Goal: Browse casually

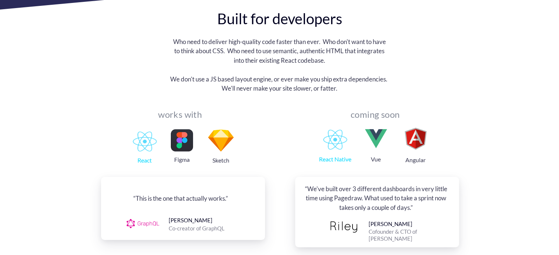
scroll to position [711, 0]
click at [141, 131] on img at bounding box center [145, 141] width 24 height 20
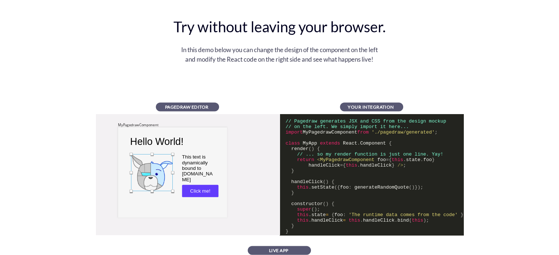
scroll to position [1385, 0]
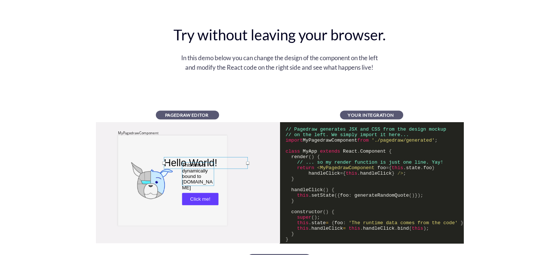
drag, startPoint x: 162, startPoint y: 149, endPoint x: 195, endPoint y: 162, distance: 36.3
click at [195, 122] on div "MyPagedrawComponent Hello World! This text is dynamically bound to [DOMAIN_NAME…" at bounding box center [294, 122] width 398 height 0
drag, startPoint x: 184, startPoint y: 154, endPoint x: 156, endPoint y: 138, distance: 31.8
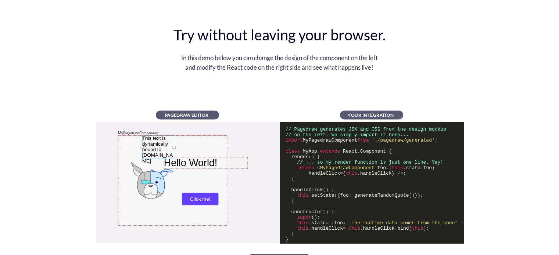
drag, startPoint x: 181, startPoint y: 162, endPoint x: 142, endPoint y: 138, distance: 46.2
click at [142, 138] on div at bounding box center [158, 147] width 32 height 24
drag, startPoint x: 168, startPoint y: 147, endPoint x: 161, endPoint y: 179, distance: 32.7
click at [161, 179] on div at bounding box center [151, 182] width 32 height 24
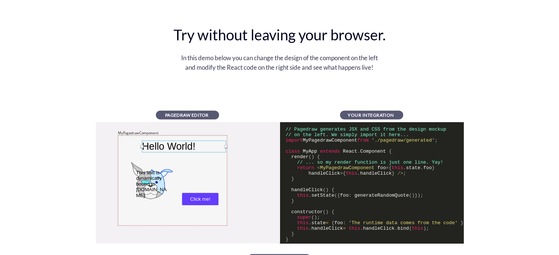
drag, startPoint x: 196, startPoint y: 162, endPoint x: 168, endPoint y: 141, distance: 35.2
click at [168, 141] on div at bounding box center [183, 146] width 84 height 12
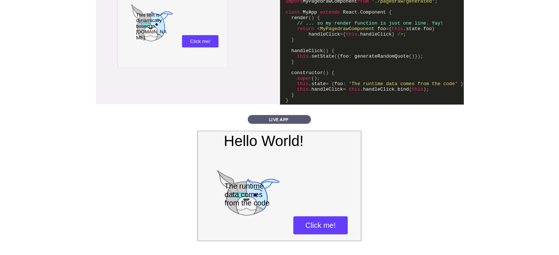
scroll to position [1525, 0]
click at [315, 221] on div "Click me!" at bounding box center [320, 225] width 36 height 8
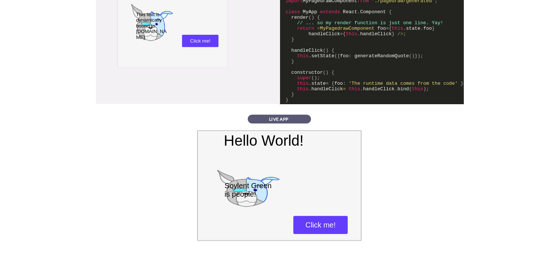
click at [245, 190] on div "Soylent Green is people!" at bounding box center [248, 190] width 48 height 17
click at [327, 223] on div "Click me!" at bounding box center [320, 225] width 36 height 8
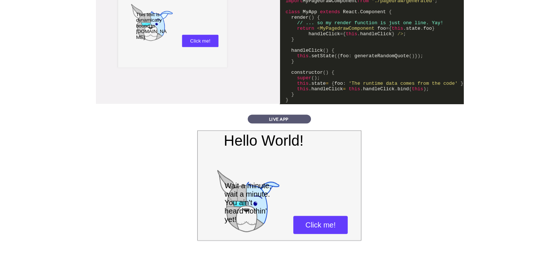
click at [327, 223] on div "Click me!" at bounding box center [320, 225] width 36 height 8
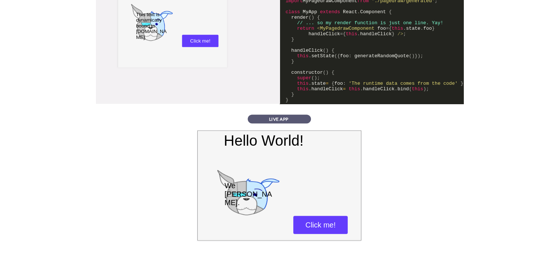
click at [327, 223] on div "Click me!" at bounding box center [320, 225] width 36 height 8
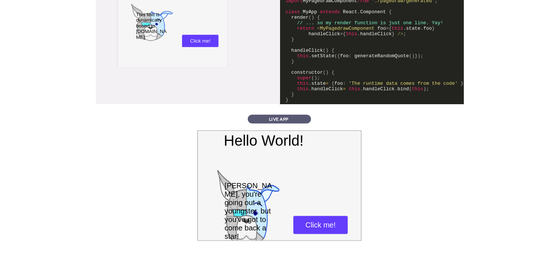
click at [327, 223] on div "Click me!" at bounding box center [320, 225] width 36 height 8
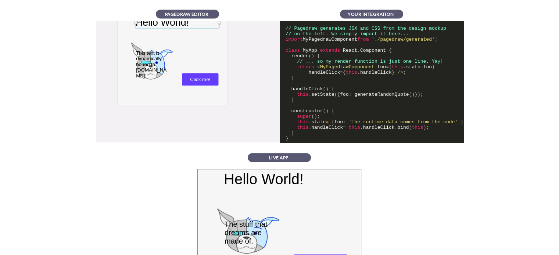
scroll to position [1433, 0]
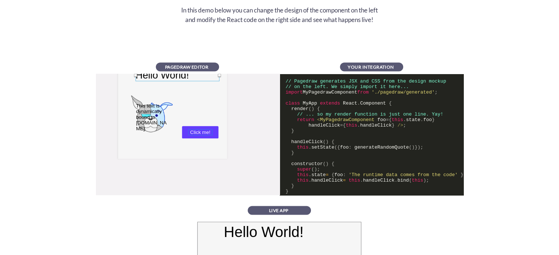
click at [196, 131] on div at bounding box center [200, 133] width 24 height 6
